Goal: Find contact information: Find contact information

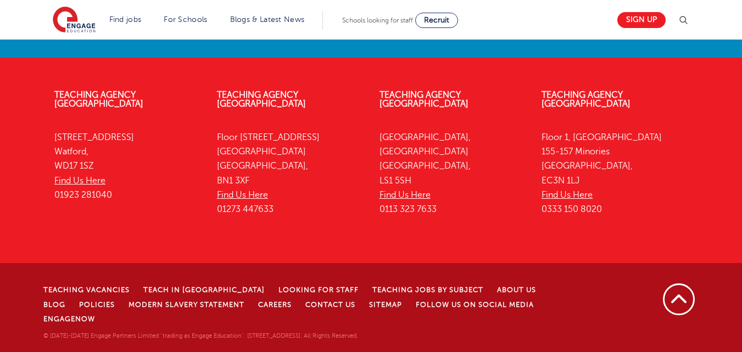
scroll to position [2561, 0]
click at [91, 186] on link "Find Us Here" at bounding box center [79, 181] width 51 height 10
click at [306, 309] on link "Contact Us" at bounding box center [331, 305] width 50 height 8
click at [306, 312] on li "Contact Us" at bounding box center [338, 304] width 64 height 14
click at [311, 309] on link "Contact Us" at bounding box center [331, 305] width 50 height 8
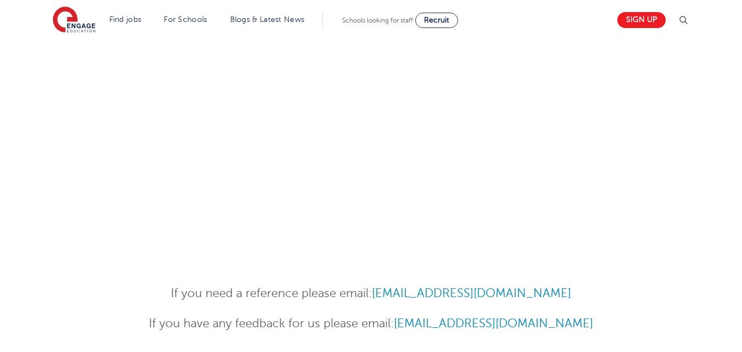
scroll to position [329, 0]
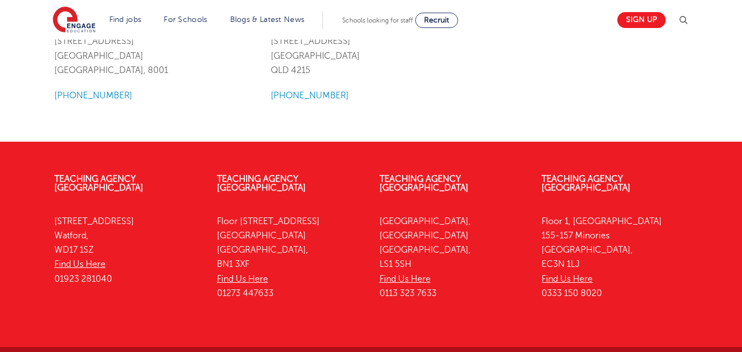
scroll to position [1523, 0]
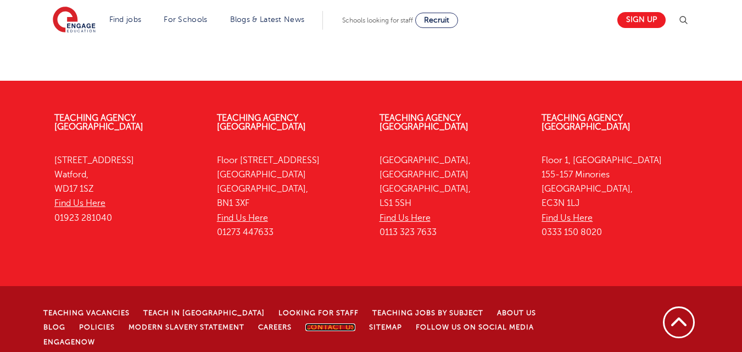
click at [314, 324] on link "Contact Us" at bounding box center [331, 328] width 50 height 8
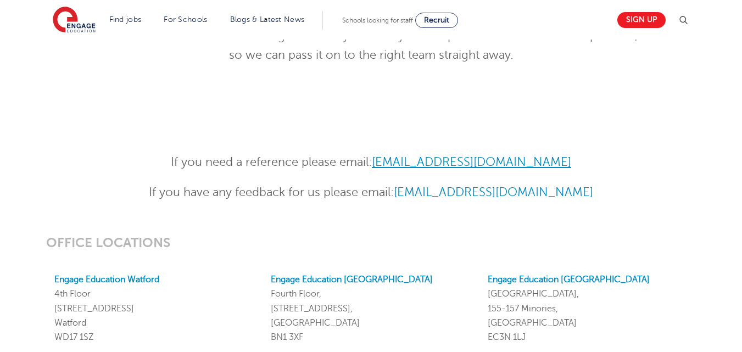
scroll to position [330, 0]
